Goal: Check status: Check status

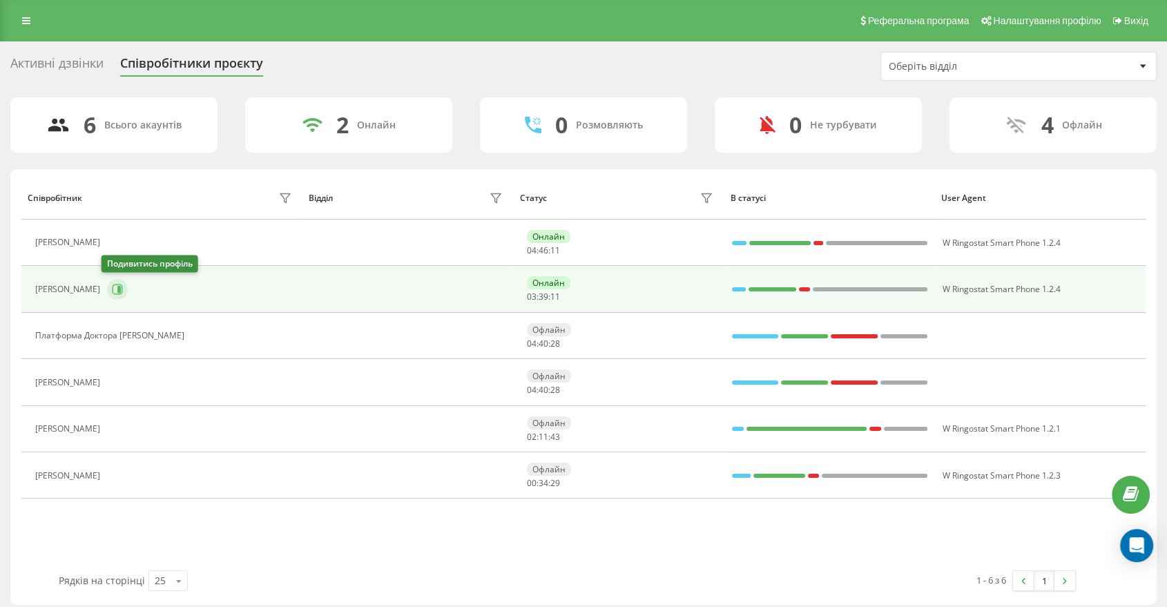
click at [112, 291] on icon at bounding box center [117, 289] width 11 height 11
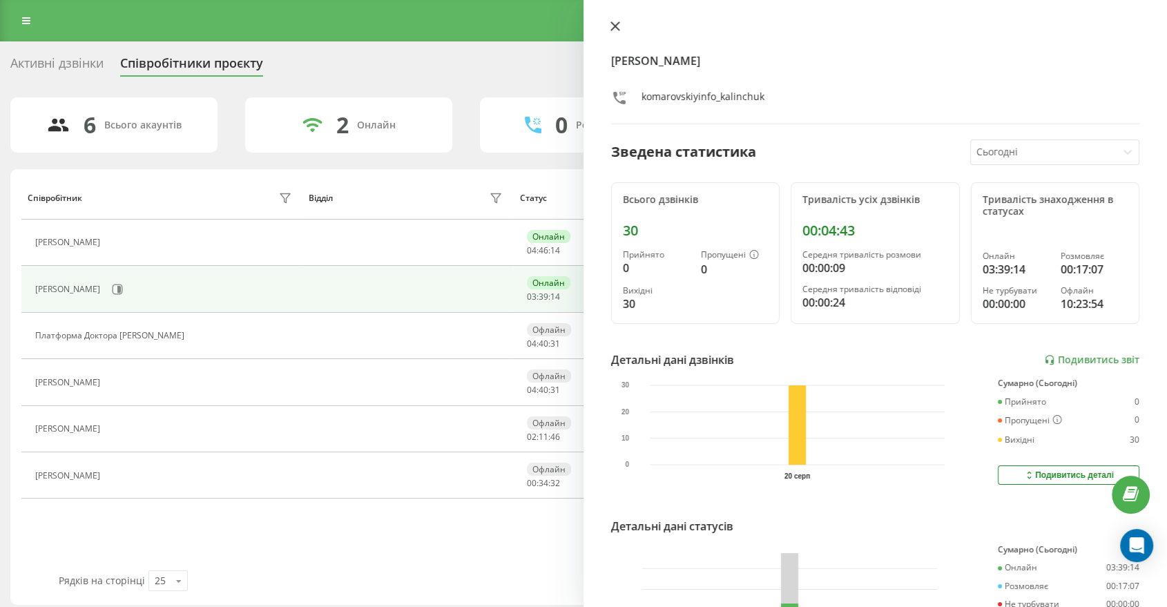
click at [620, 27] on button at bounding box center [615, 27] width 18 height 13
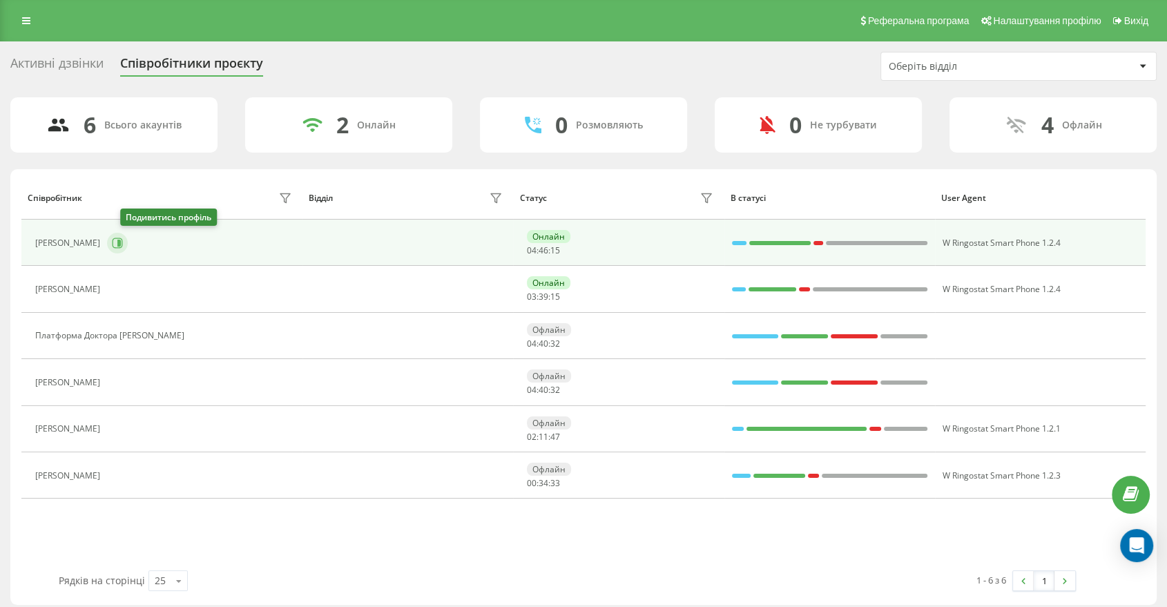
click at [123, 240] on icon at bounding box center [118, 243] width 10 height 10
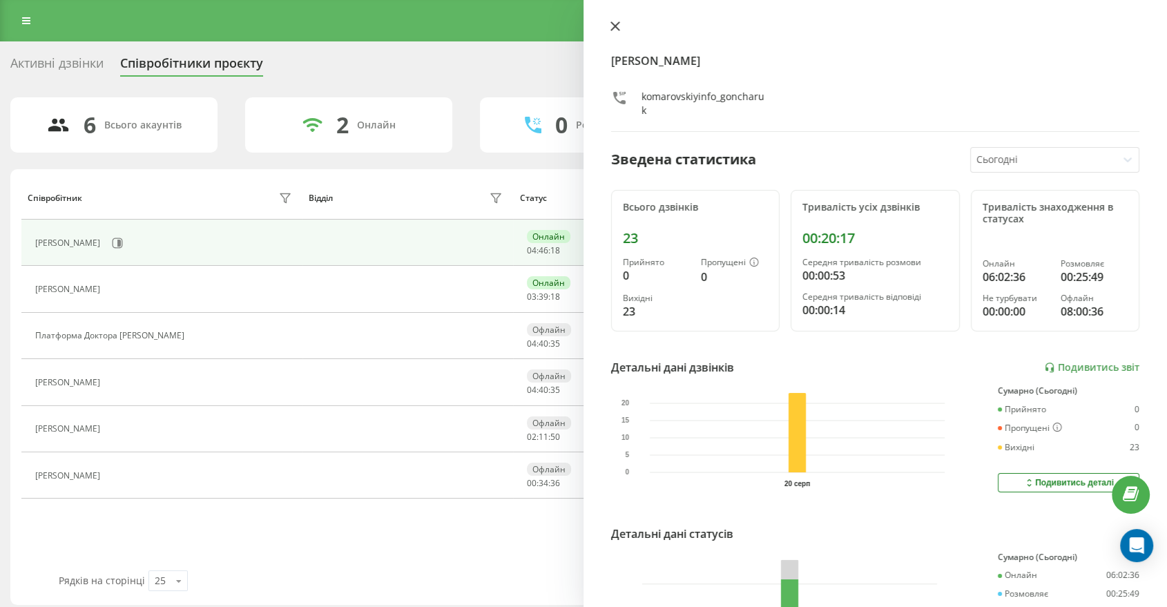
click at [611, 22] on icon at bounding box center [615, 26] width 8 height 8
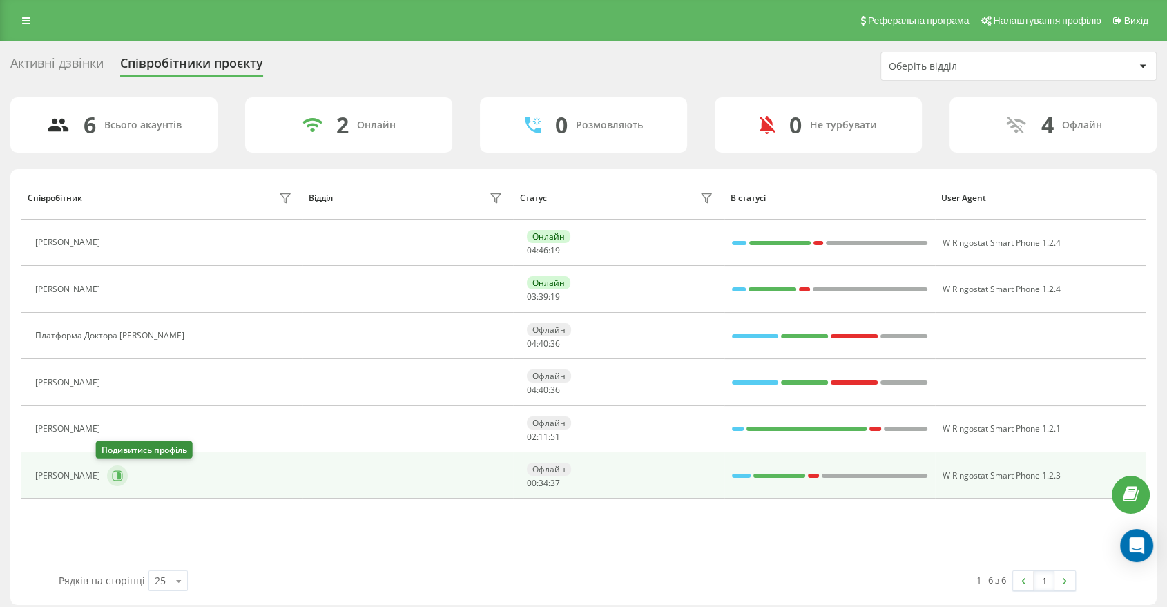
click at [113, 470] on icon at bounding box center [118, 475] width 10 height 10
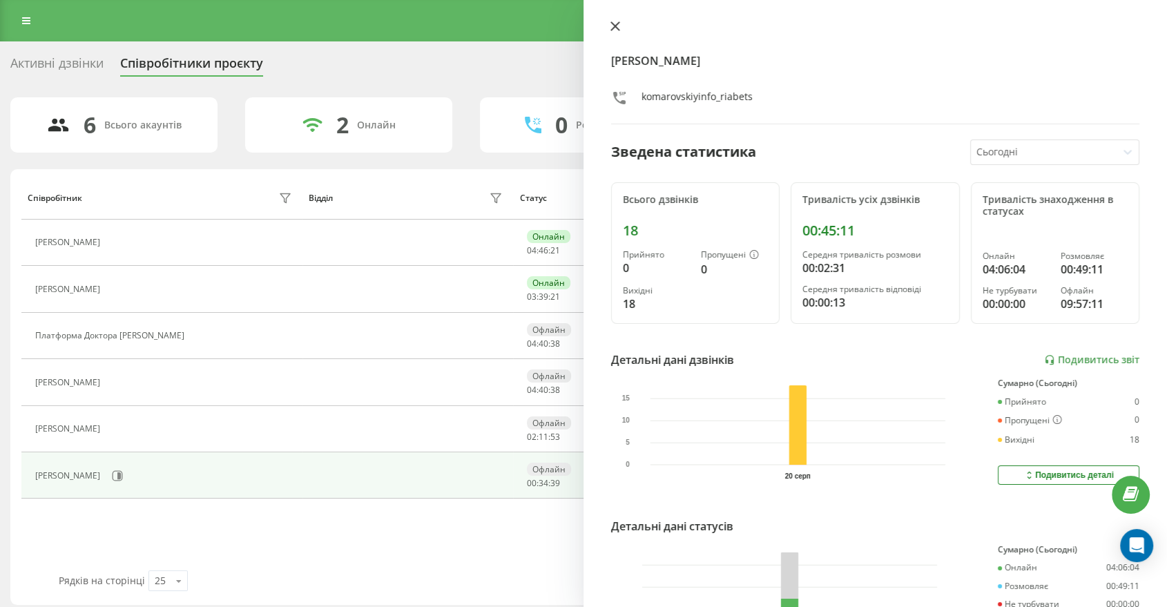
click at [620, 24] on icon at bounding box center [616, 26] width 10 height 10
